Goal: Information Seeking & Learning: Learn about a topic

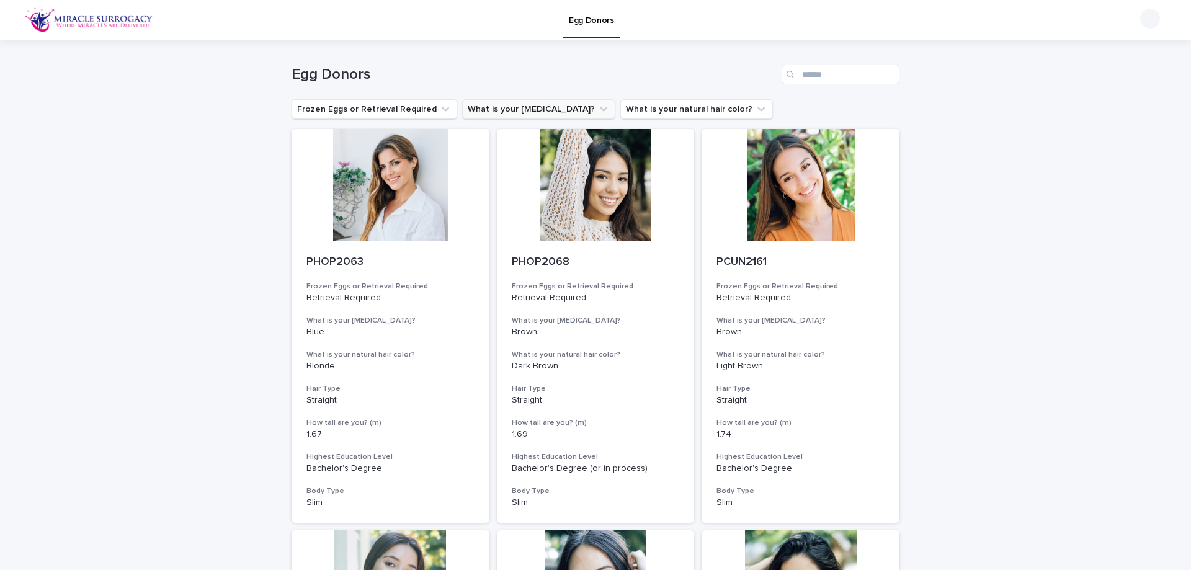
click at [479, 111] on button "What is your [MEDICAL_DATA]?" at bounding box center [538, 109] width 153 height 20
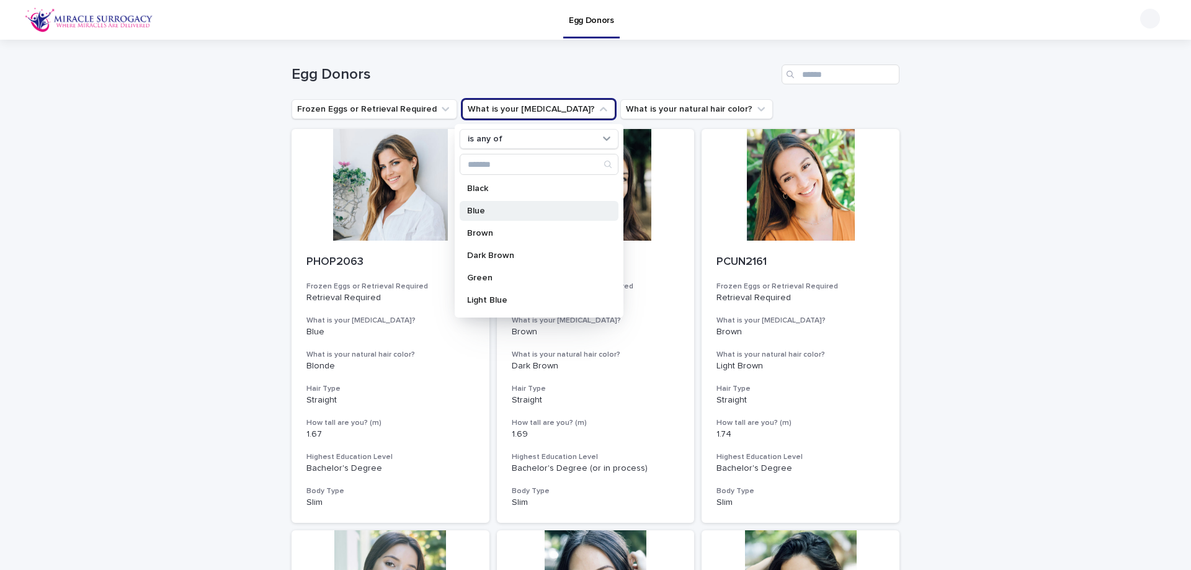
click at [491, 211] on p "Blue" at bounding box center [533, 211] width 132 height 9
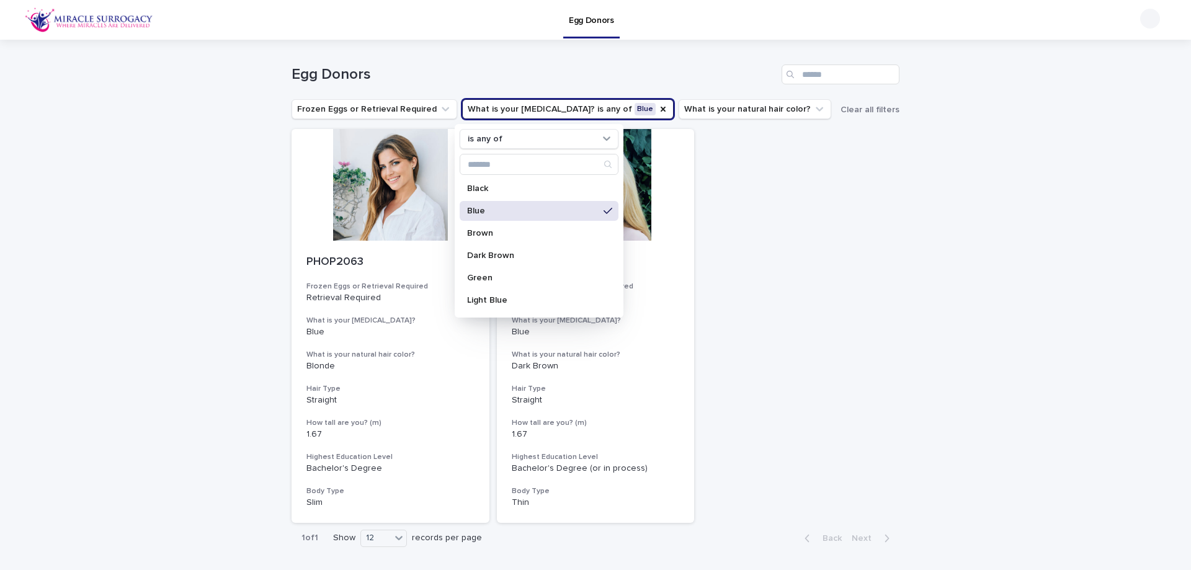
drag, startPoint x: 105, startPoint y: 119, endPoint x: 128, endPoint y: 129, distance: 24.4
click at [106, 119] on div "Loading... Saving… Loading... Saving… Egg Donors Frozen Eggs or Retrieval Requi…" at bounding box center [595, 328] width 1191 height 576
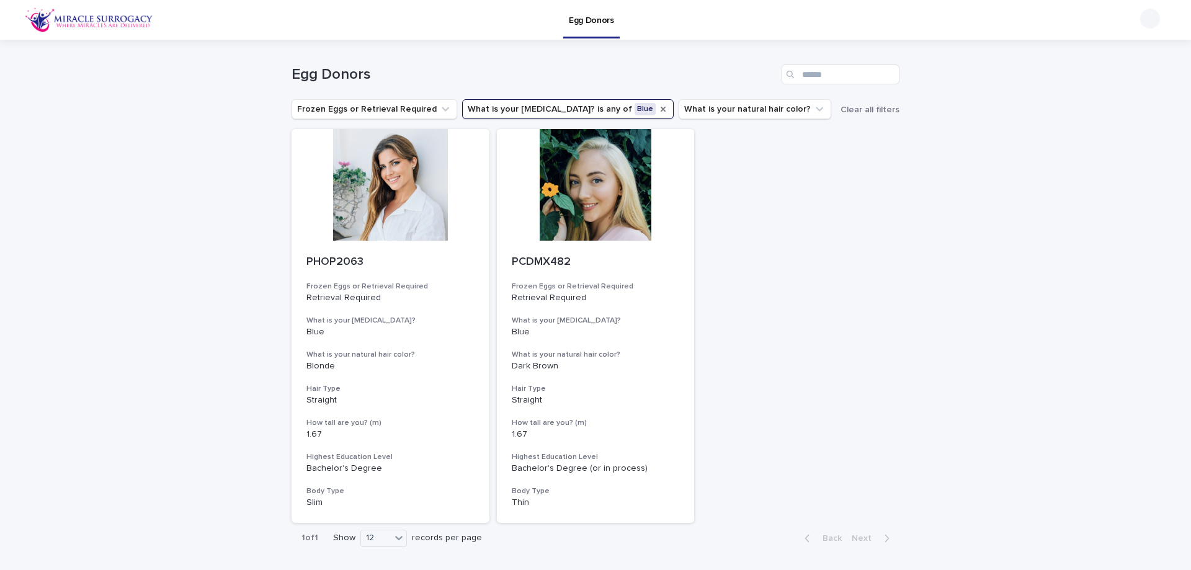
click at [658, 109] on icon "What is your eye color?" at bounding box center [663, 109] width 10 height 10
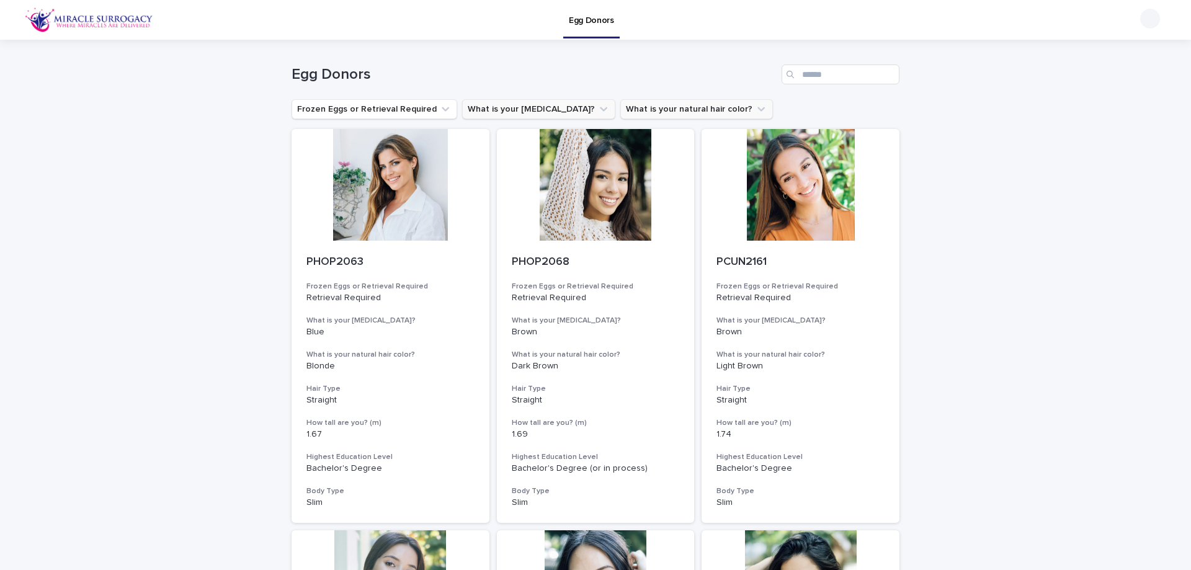
click at [620, 112] on button "What is your natural hair color?" at bounding box center [696, 109] width 153 height 20
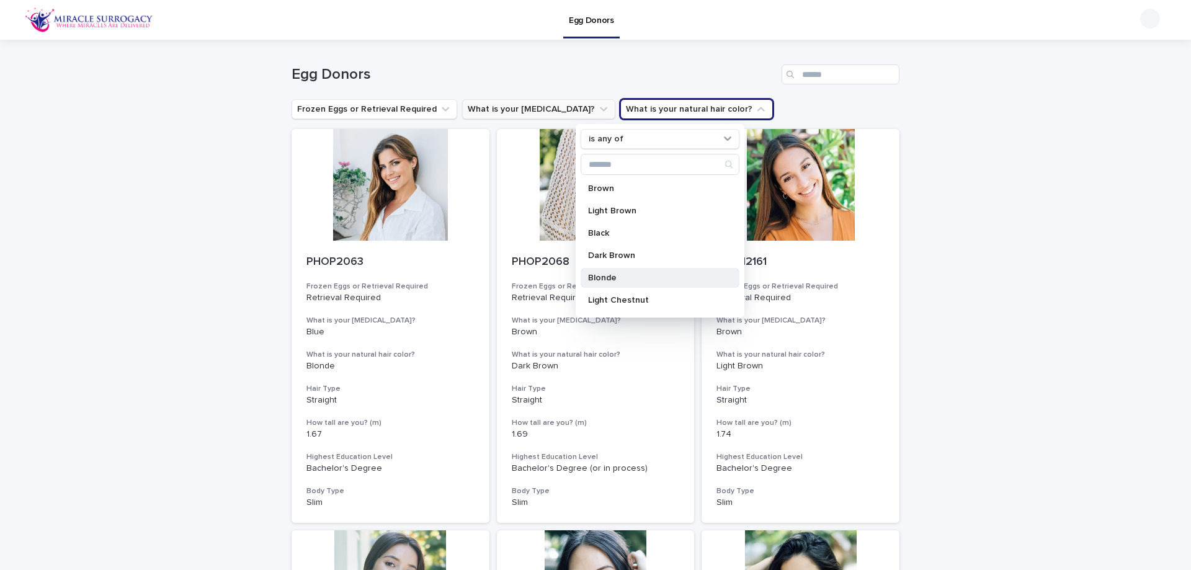
click at [656, 274] on p "Blonde" at bounding box center [654, 278] width 132 height 9
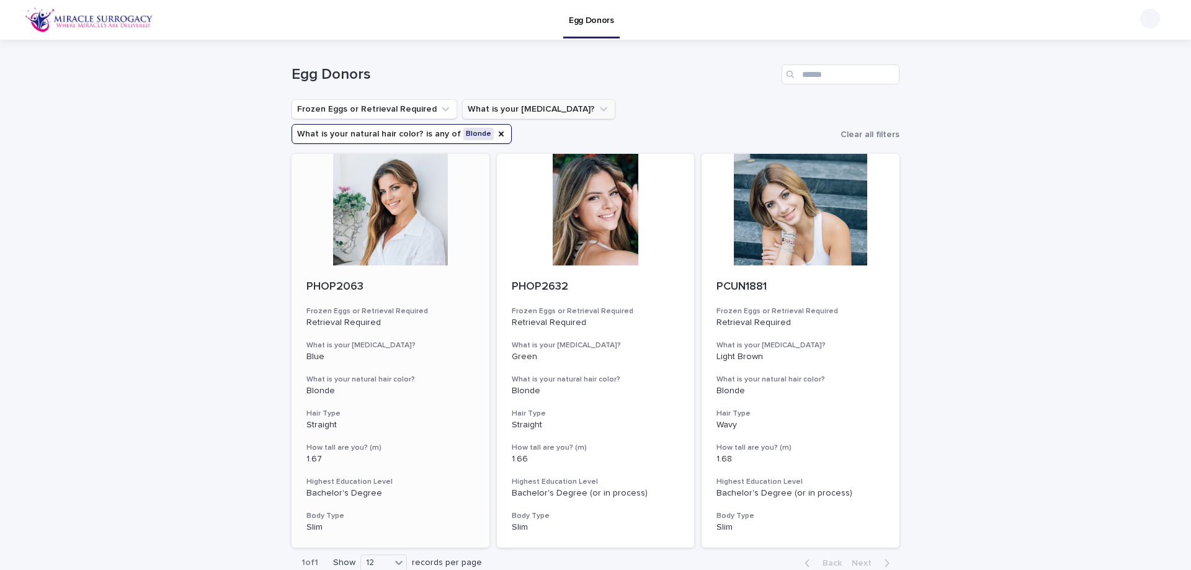
click at [350, 280] on p "PHOP2063" at bounding box center [390, 287] width 168 height 14
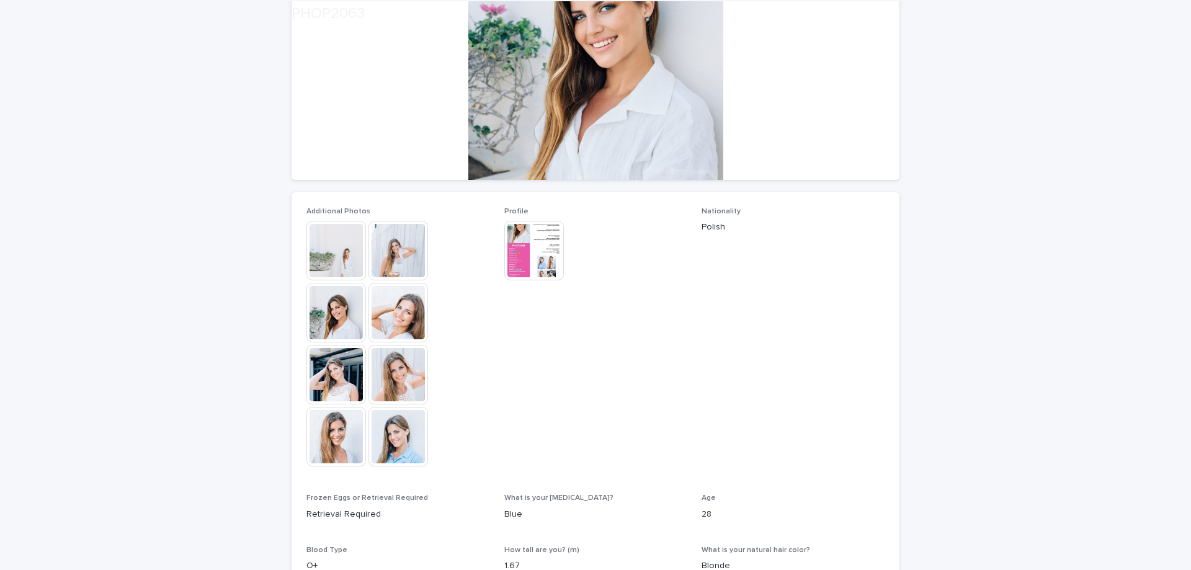
scroll to position [186, 0]
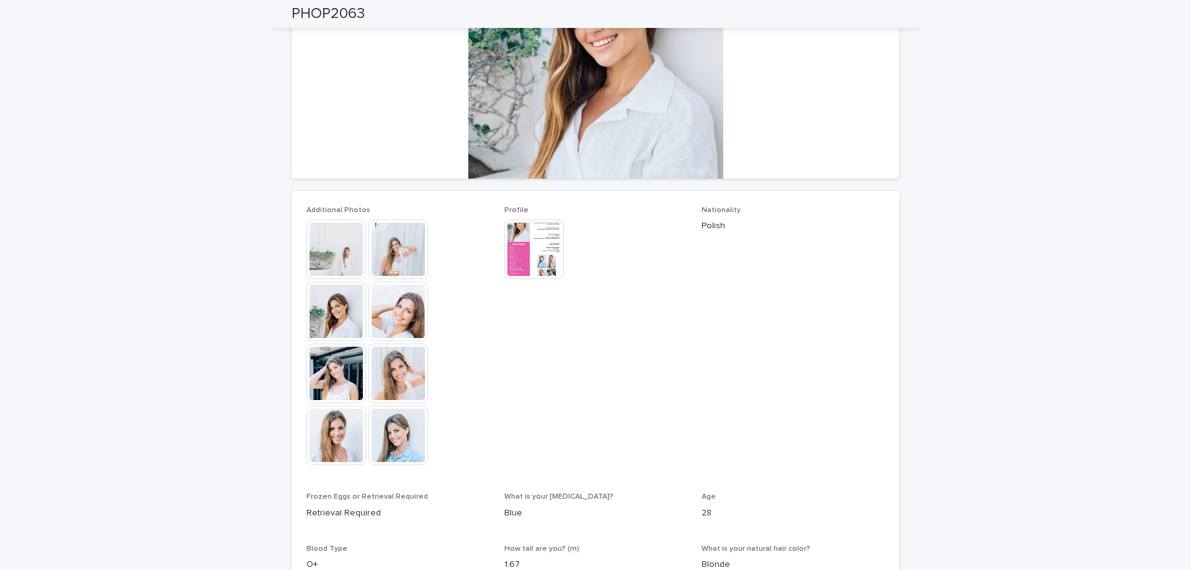
click at [546, 251] on img at bounding box center [534, 250] width 60 height 60
